Goal: Task Accomplishment & Management: Use online tool/utility

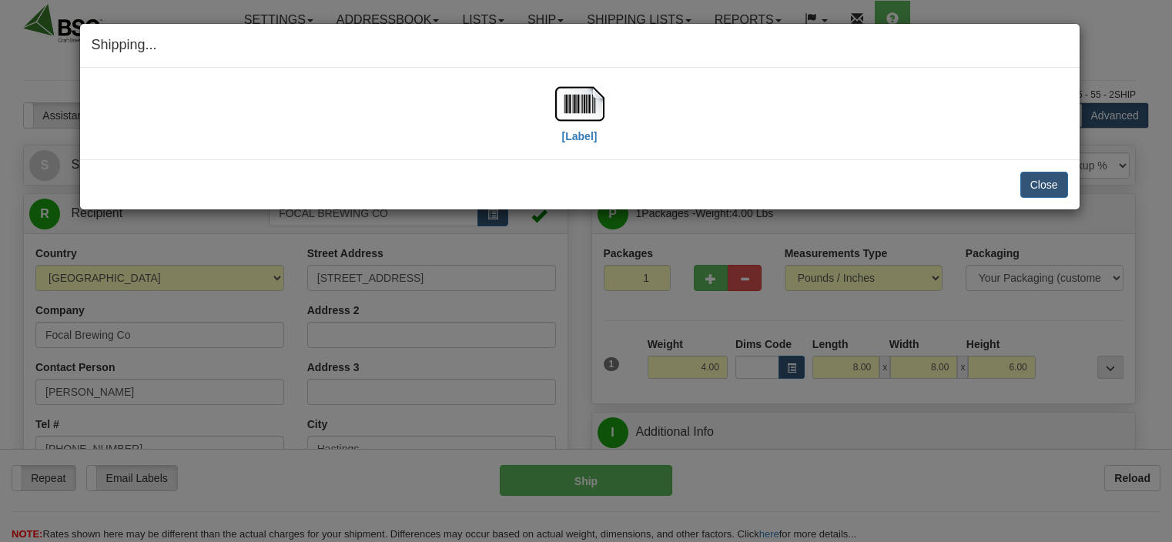
select select "0"
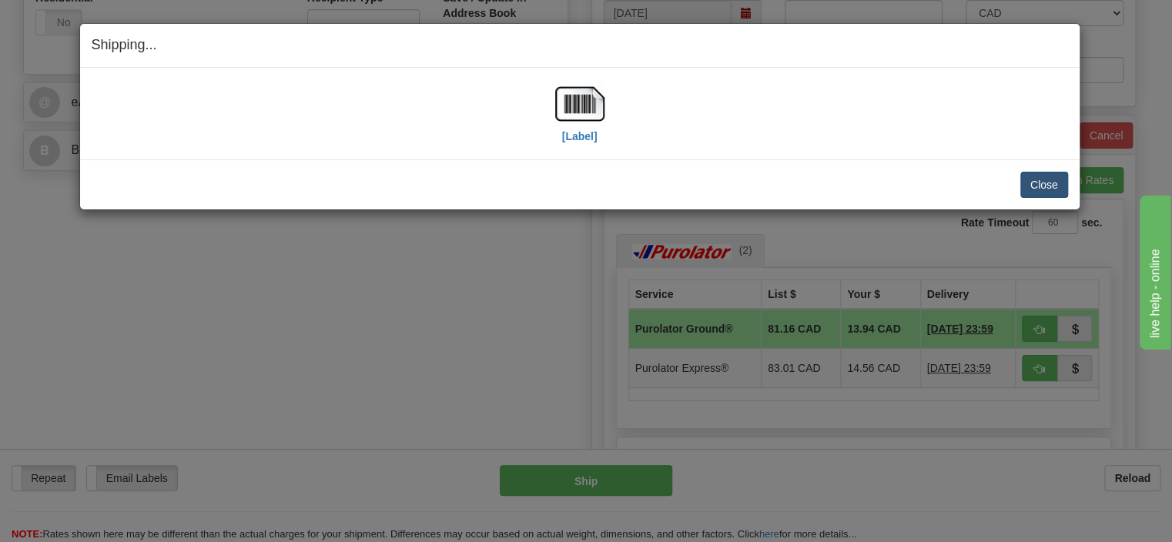
scroll to position [597, 0]
click at [1045, 180] on button "Close" at bounding box center [1044, 185] width 48 height 26
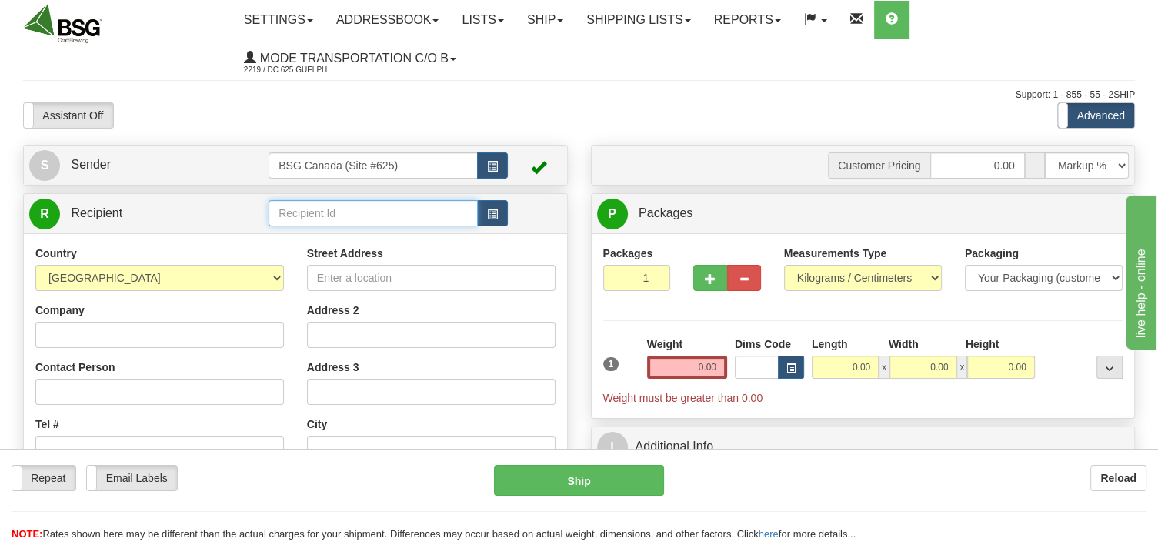
drag, startPoint x: 303, startPoint y: 222, endPoint x: 296, endPoint y: 216, distance: 10.4
click at [296, 216] on input "text" at bounding box center [373, 213] width 209 height 26
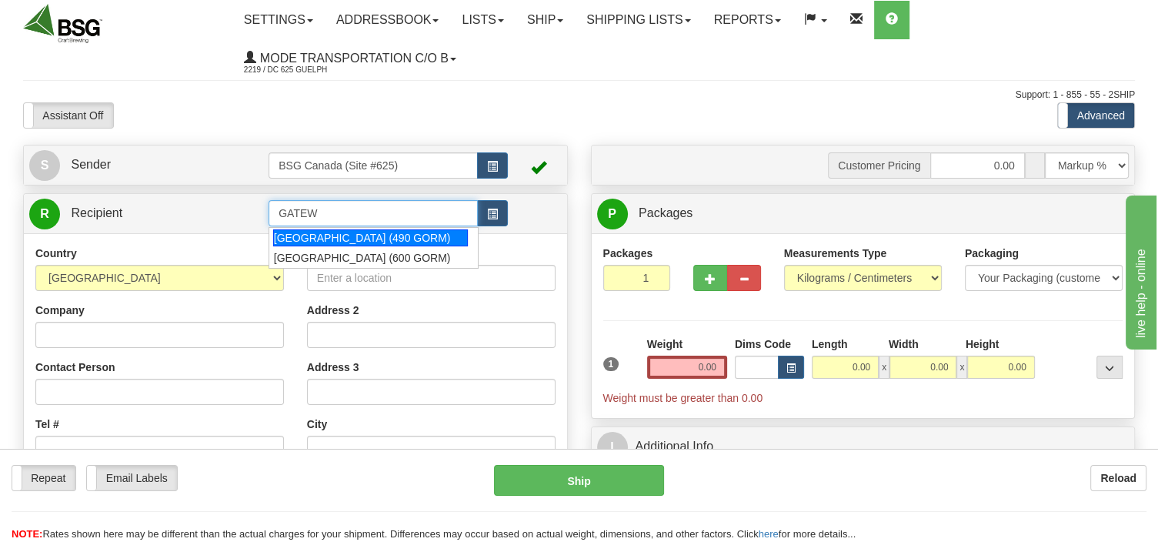
click at [331, 240] on div "[GEOGRAPHIC_DATA] (490 GORM)" at bounding box center [370, 237] width 195 height 17
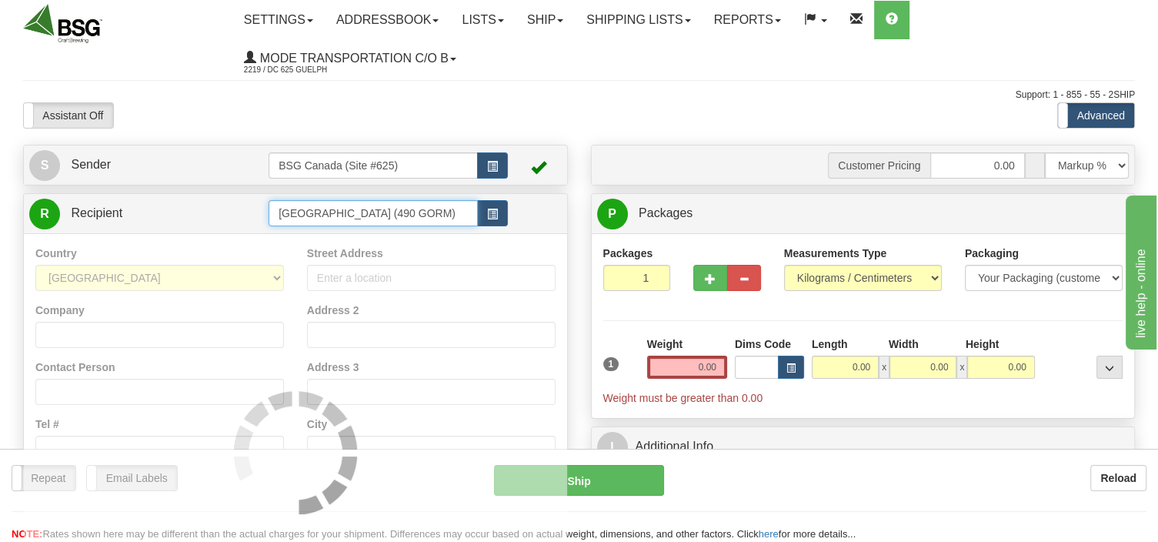
type input "[GEOGRAPHIC_DATA] (490 GORM)"
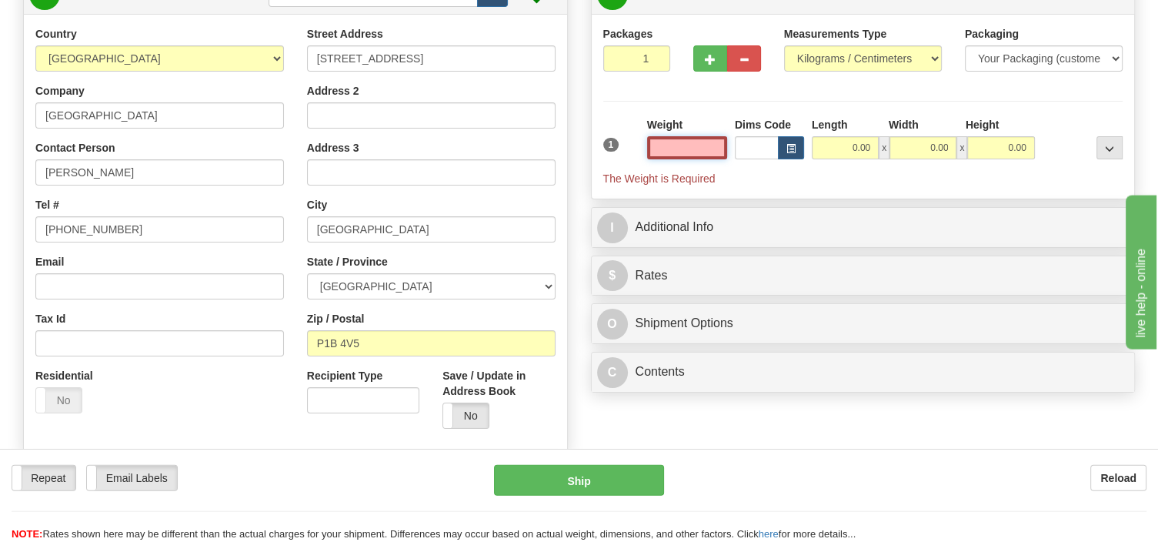
scroll to position [243, 0]
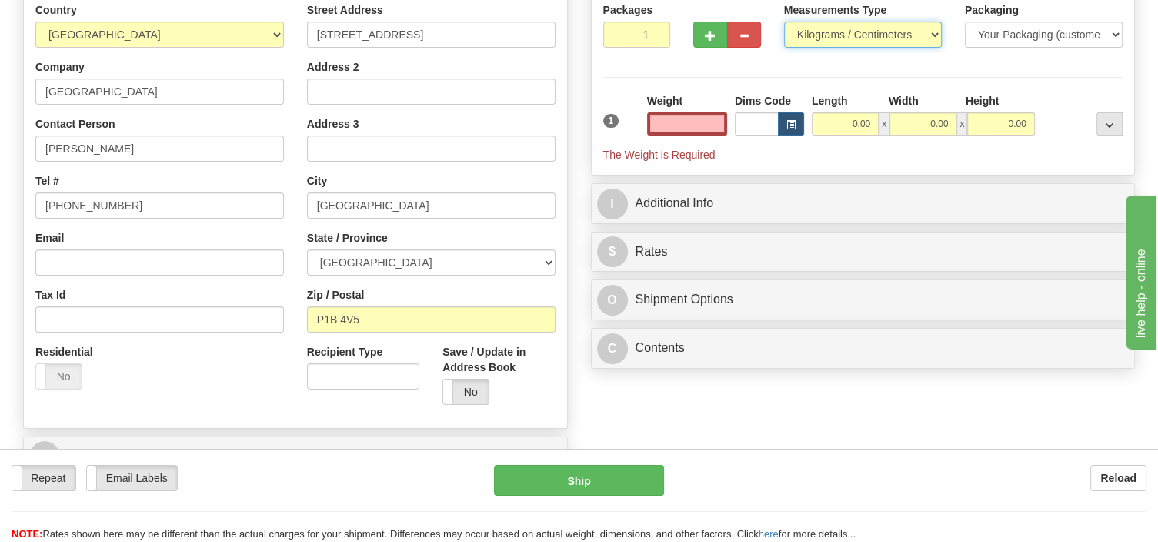
type input "0.00"
click at [784, 22] on select "Pounds / Inches Kilograms / Centimeters" at bounding box center [863, 35] width 158 height 26
select select "0"
click option "Pounds / Inches" at bounding box center [0, 0] width 0 height 0
click at [658, 32] on input "2" at bounding box center [637, 35] width 68 height 26
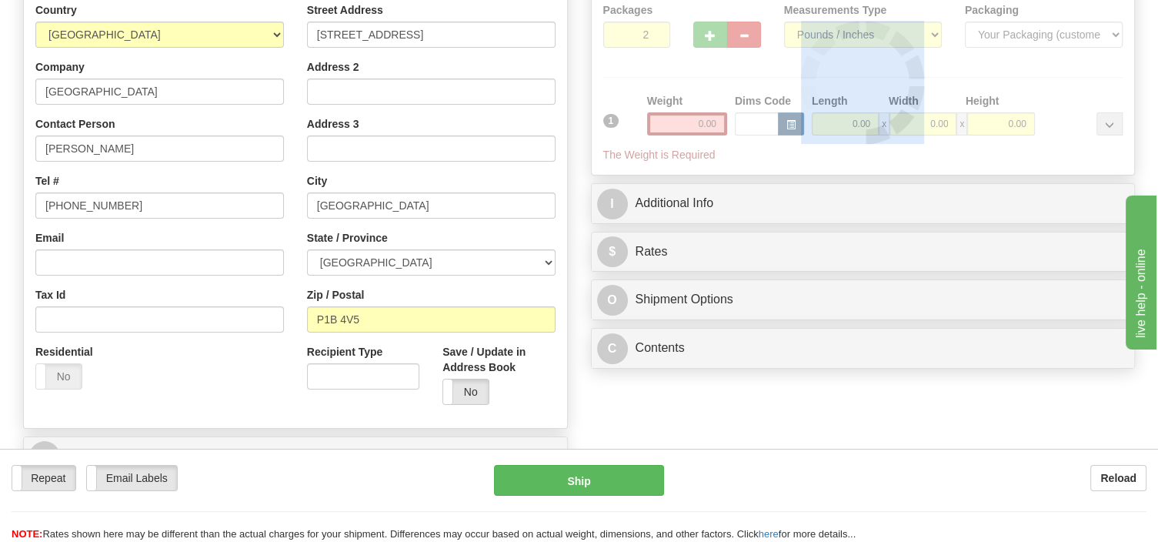
click at [658, 32] on div at bounding box center [863, 82] width 520 height 161
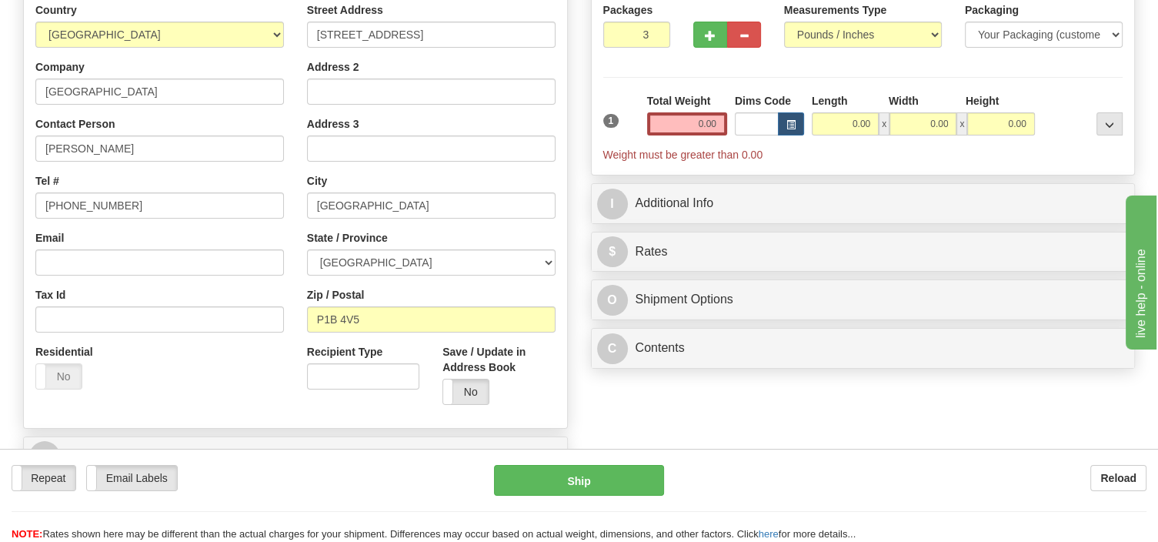
type input "3"
click at [657, 30] on input "3" at bounding box center [637, 35] width 68 height 26
click at [677, 115] on input "0.00" at bounding box center [687, 123] width 80 height 23
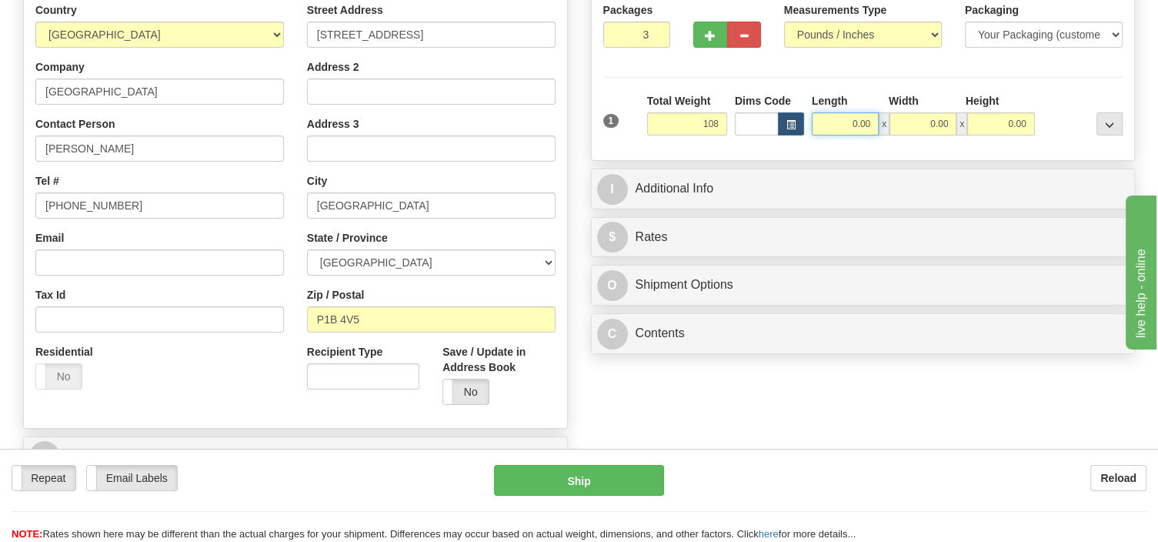
type input "108.00"
click at [847, 119] on input "0.00" at bounding box center [845, 123] width 67 height 23
type input "12.00"
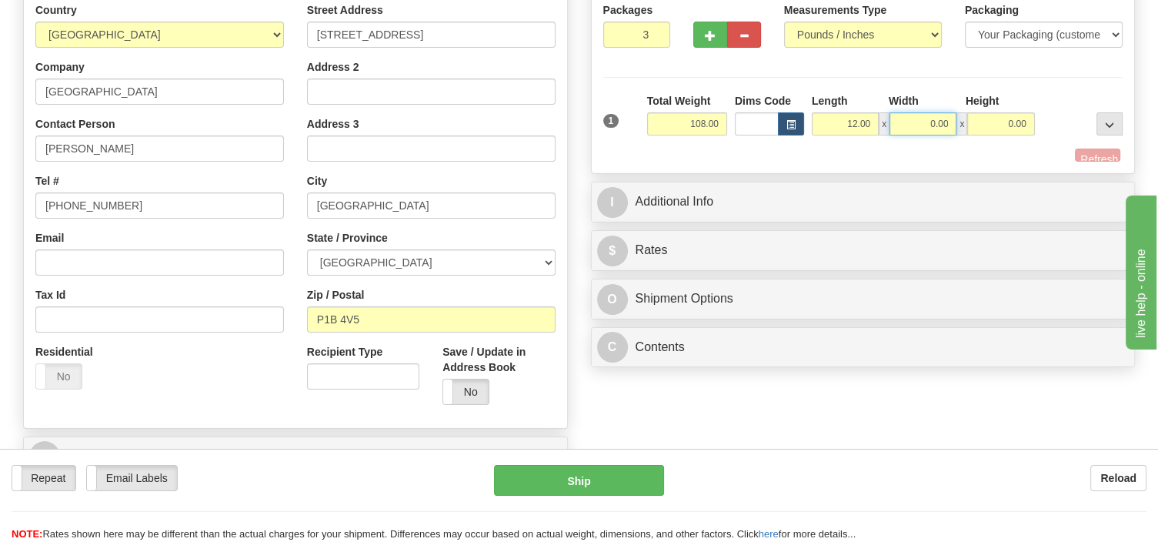
click at [919, 119] on input "0.00" at bounding box center [923, 123] width 67 height 23
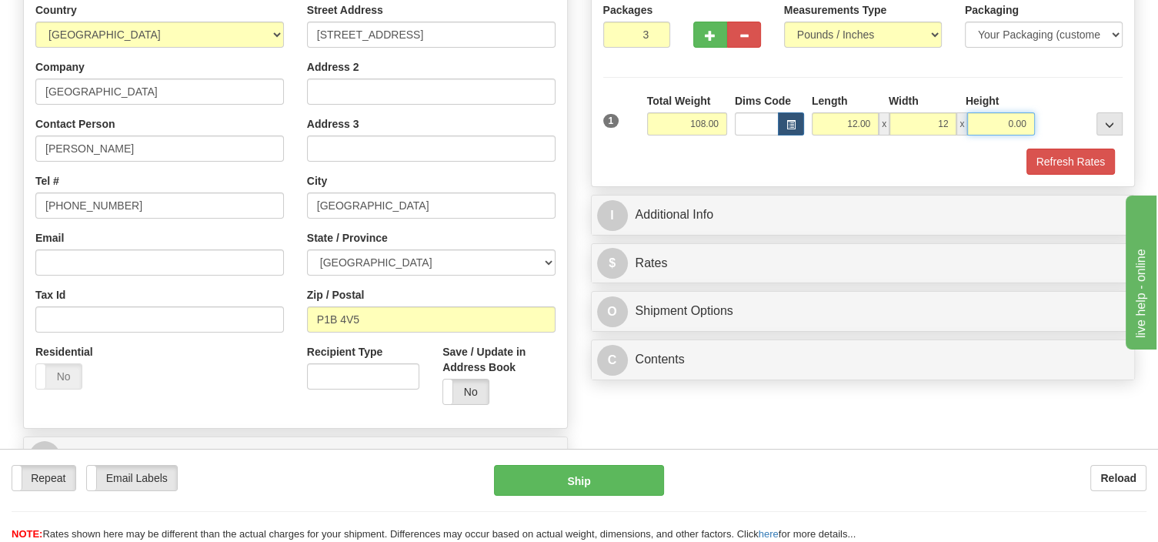
type input "12.00"
click at [973, 119] on input "0.00" at bounding box center [1001, 123] width 67 height 23
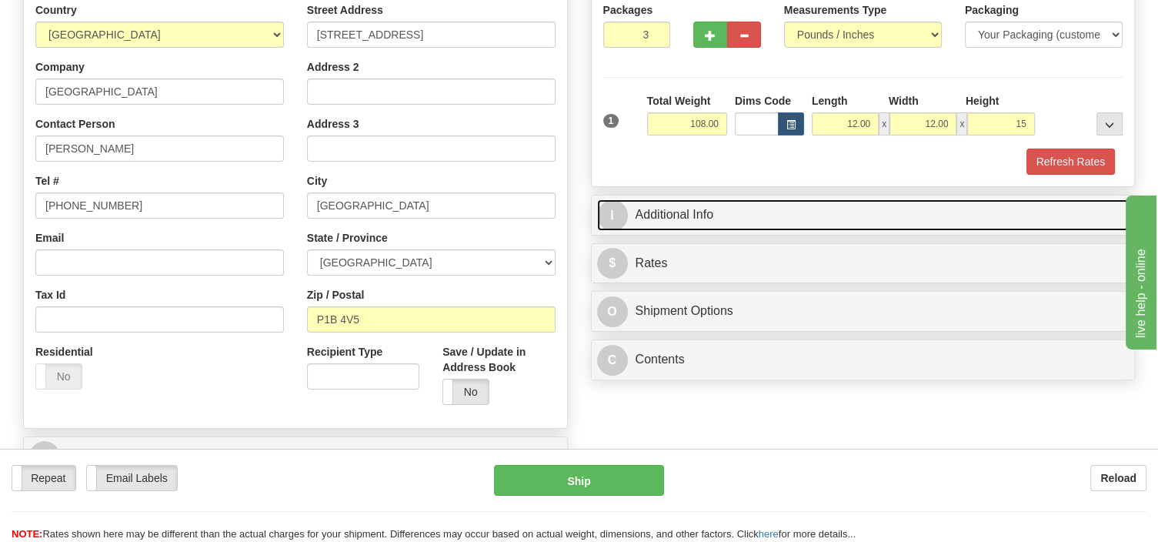
type input "15.00"
click at [770, 218] on link "I Additional Info" at bounding box center [863, 215] width 533 height 32
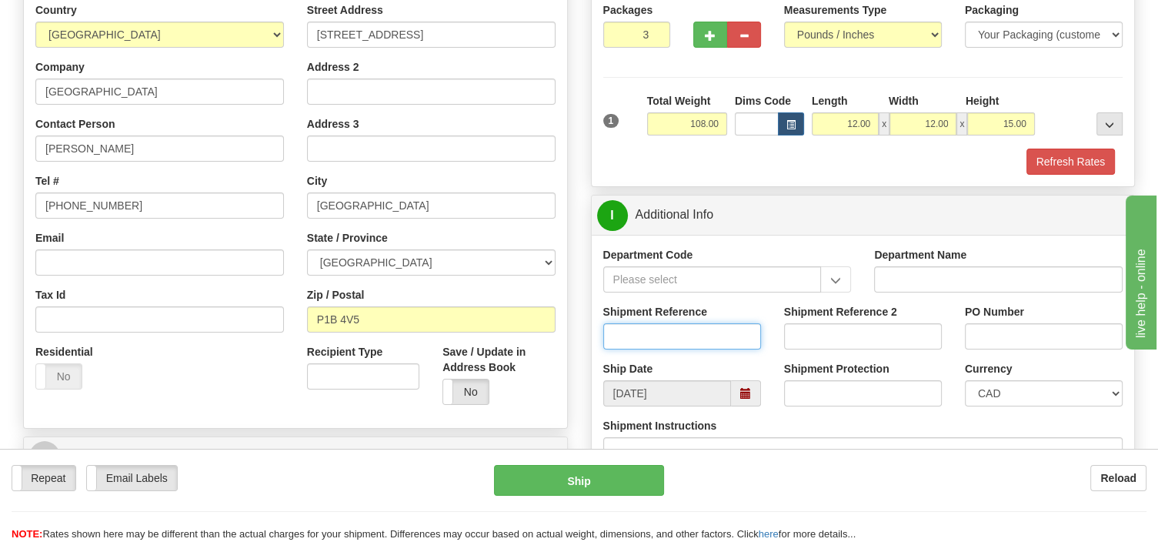
click at [630, 337] on input "Shipment Reference" at bounding box center [682, 336] width 158 height 26
type input "SO170-147957"
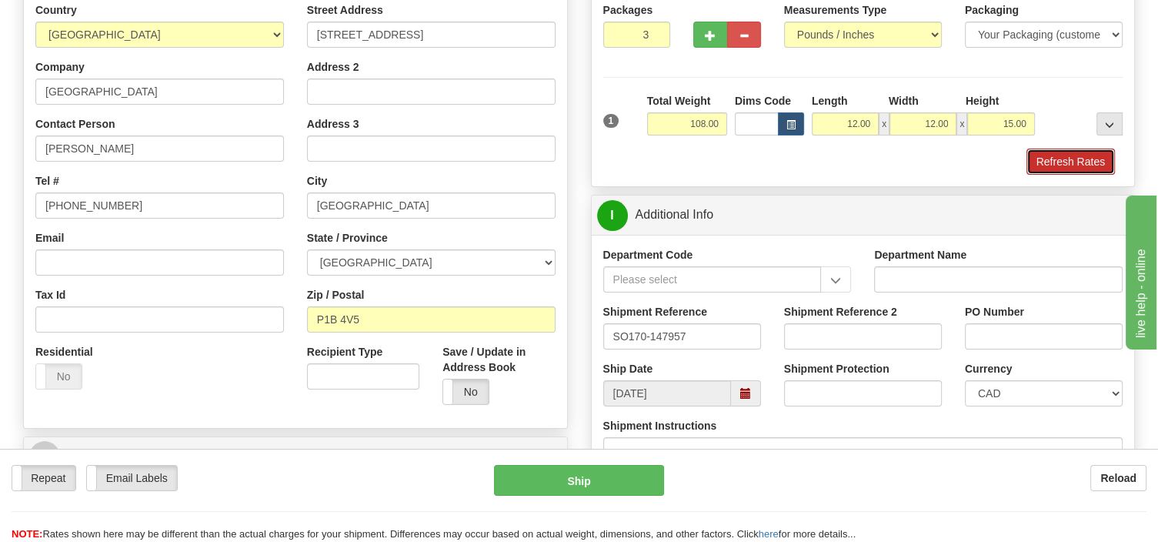
click at [1045, 159] on button "Refresh Rates" at bounding box center [1071, 162] width 89 height 26
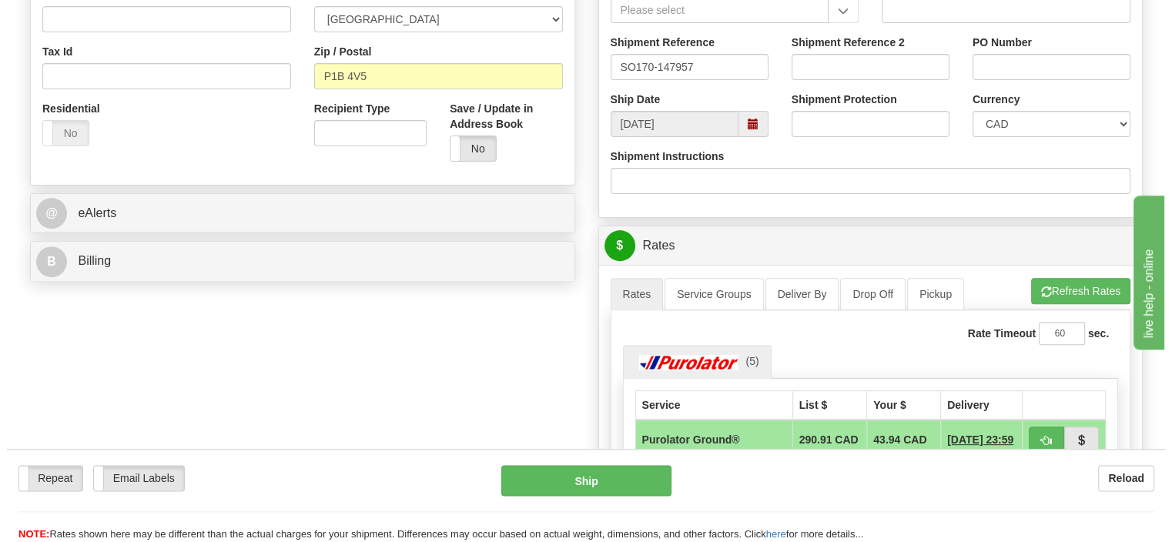
scroll to position [487, 0]
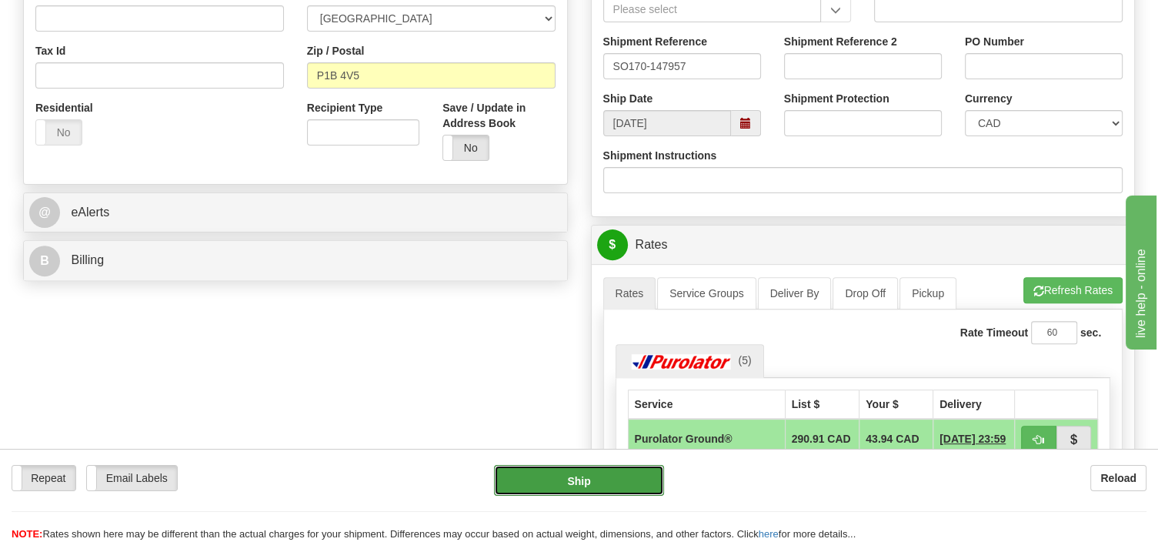
click at [633, 489] on button "Ship" at bounding box center [579, 480] width 170 height 31
type input "260"
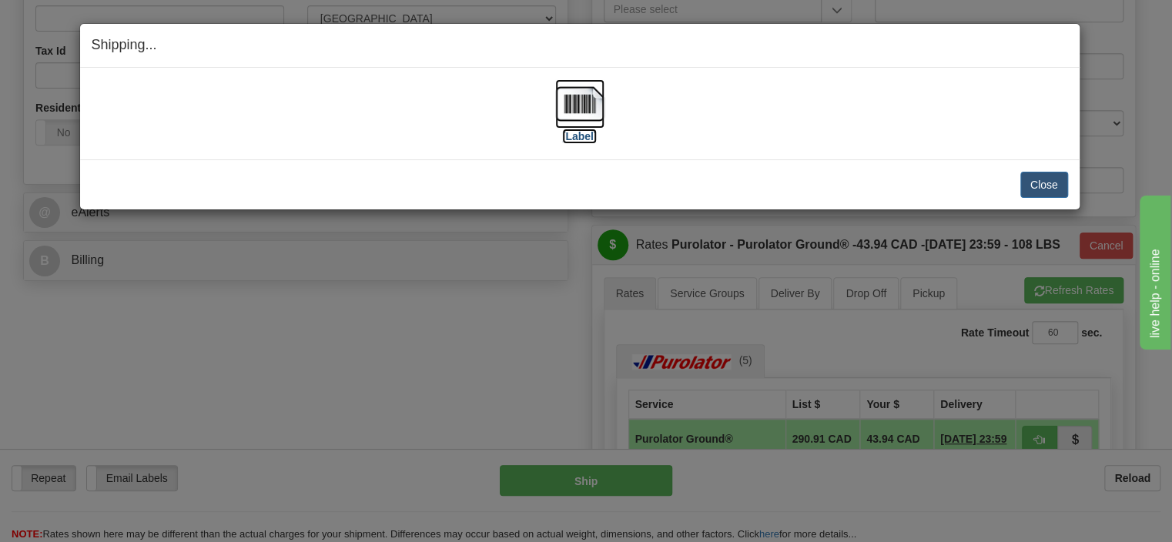
click at [575, 107] on img at bounding box center [579, 103] width 49 height 49
